Goal: Find specific page/section: Find specific page/section

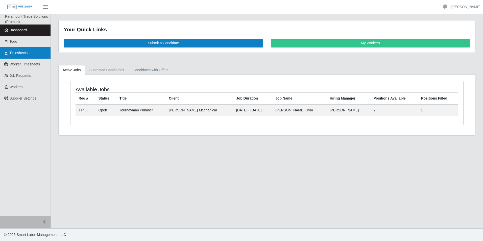
click at [27, 53] on span "Timesheets" at bounding box center [19, 53] width 18 height 4
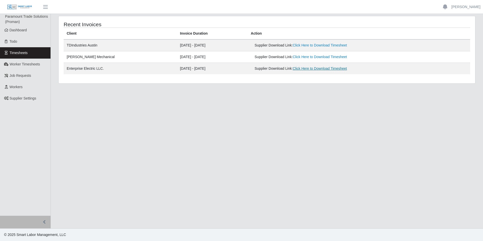
click at [327, 67] on link "Click Here to Download Timesheet" at bounding box center [320, 68] width 54 height 4
click at [22, 63] on span "Worker Timesheets" at bounding box center [25, 64] width 30 height 4
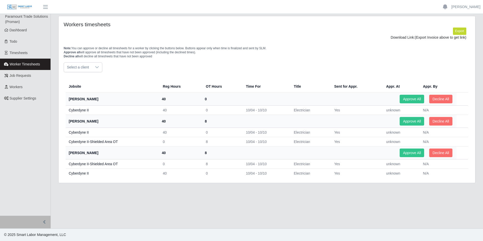
click at [92, 69] on div at bounding box center [97, 67] width 10 height 9
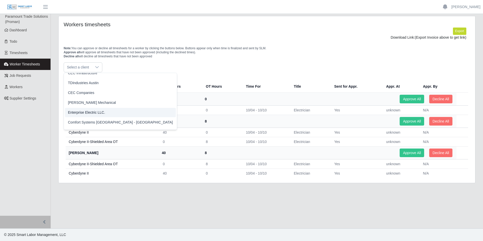
click at [102, 113] on span "Enterprise Electric LLC." at bounding box center [86, 112] width 37 height 5
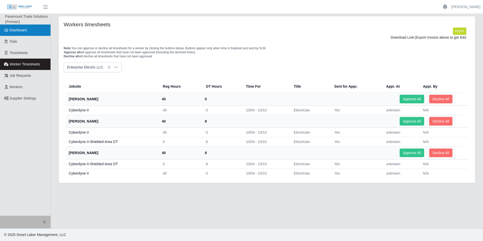
click at [14, 35] on link "Dashboard" at bounding box center [25, 29] width 50 height 11
